Goal: Task Accomplishment & Management: Use online tool/utility

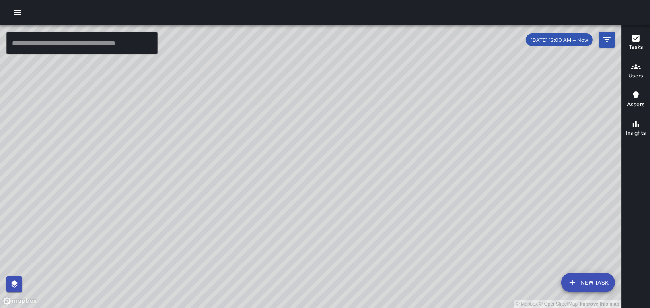
click at [18, 10] on icon "button" at bounding box center [17, 12] width 7 height 5
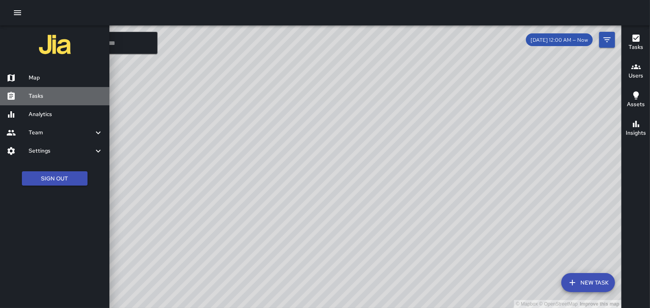
click at [30, 94] on h6 "Tasks" at bounding box center [66, 96] width 74 height 9
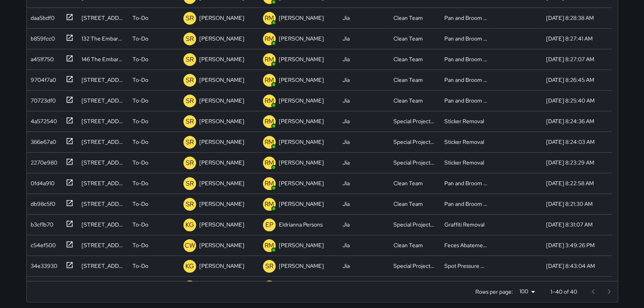
scroll to position [161, 0]
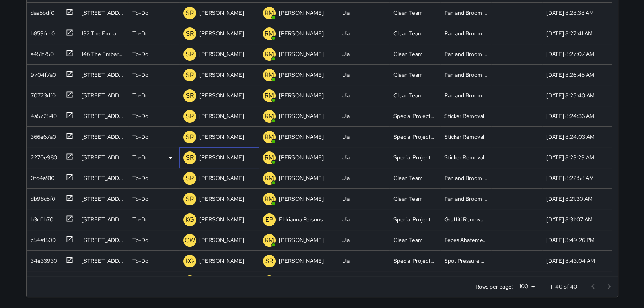
click at [226, 157] on p "[PERSON_NAME]" at bounding box center [221, 157] width 45 height 8
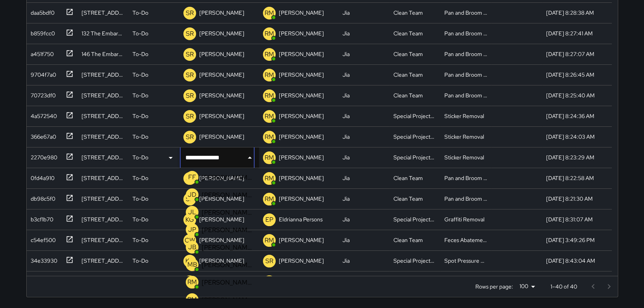
scroll to position [100, 0]
click at [229, 220] on p "[PERSON_NAME]" at bounding box center [227, 221] width 50 height 8
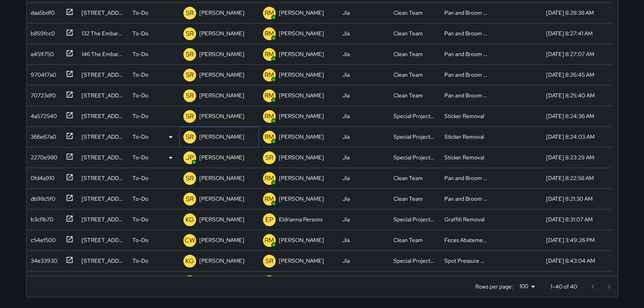
click at [222, 136] on p "[PERSON_NAME]" at bounding box center [221, 137] width 45 height 8
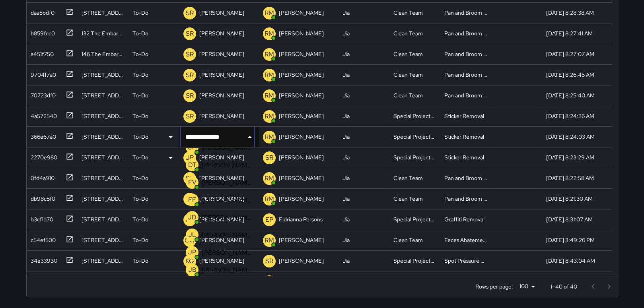
scroll to position [63, 0]
click at [223, 234] on p "[PERSON_NAME]" at bounding box center [227, 236] width 50 height 8
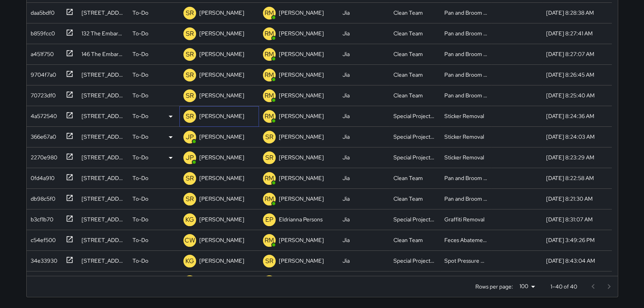
click at [217, 115] on p "[PERSON_NAME]" at bounding box center [221, 116] width 45 height 8
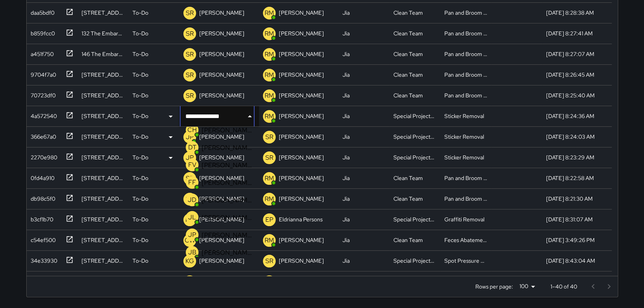
scroll to position [47, 0]
click at [225, 231] on p "[PERSON_NAME]" at bounding box center [227, 231] width 50 height 8
